Goal: Task Accomplishment & Management: Manage account settings

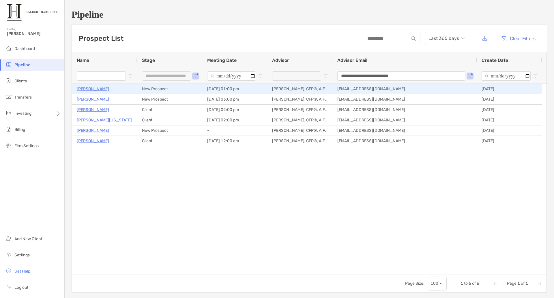
click at [82, 89] on p "[PERSON_NAME]" at bounding box center [93, 88] width 32 height 7
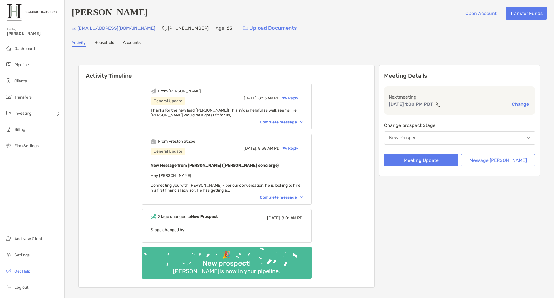
click at [290, 120] on div "Complete message" at bounding box center [281, 122] width 43 height 5
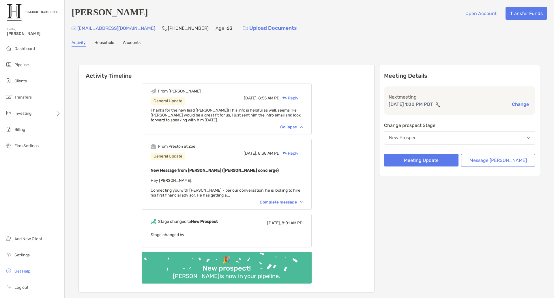
click at [288, 202] on div "Complete message" at bounding box center [281, 201] width 43 height 5
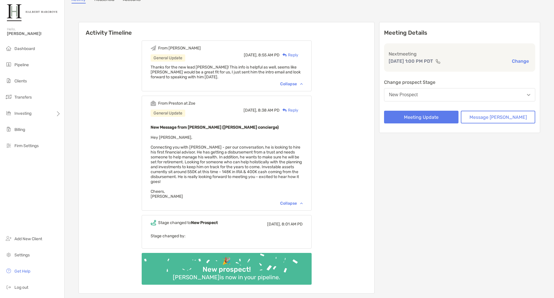
scroll to position [48, 0]
